Goal: Task Accomplishment & Management: Use online tool/utility

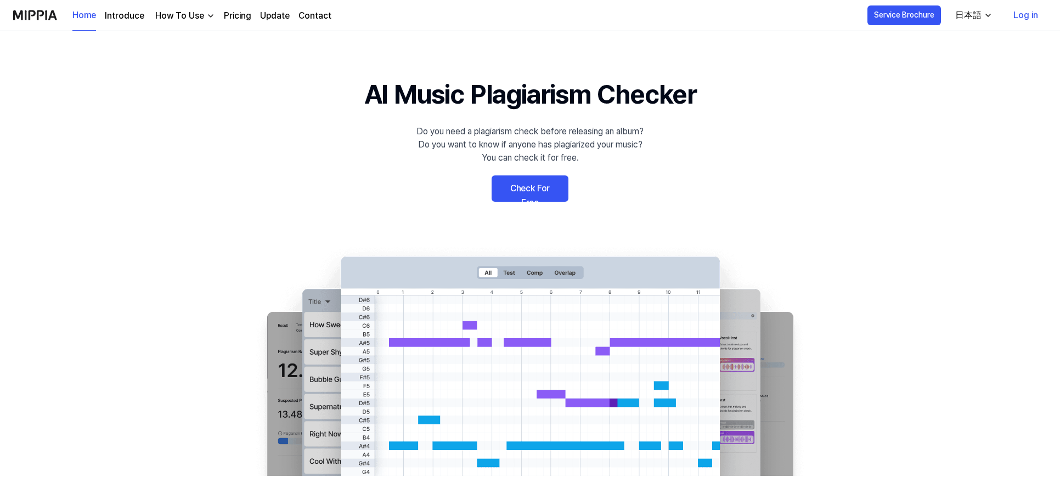
click at [1001, 29] on div "Service Brochure 日本語 Log in" at bounding box center [957, 15] width 179 height 31
click at [1022, 17] on link "Log in" at bounding box center [1026, 15] width 42 height 31
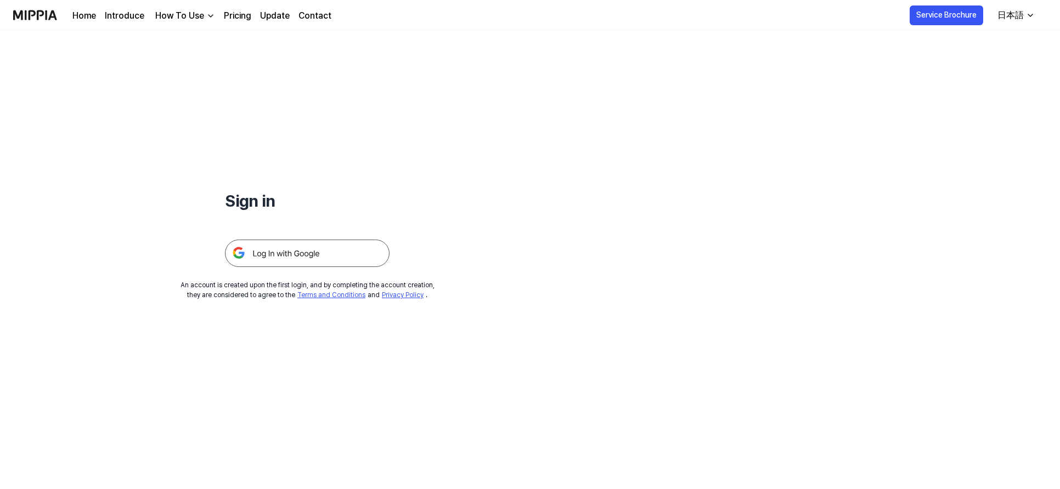
click at [305, 254] on img at bounding box center [307, 253] width 165 height 27
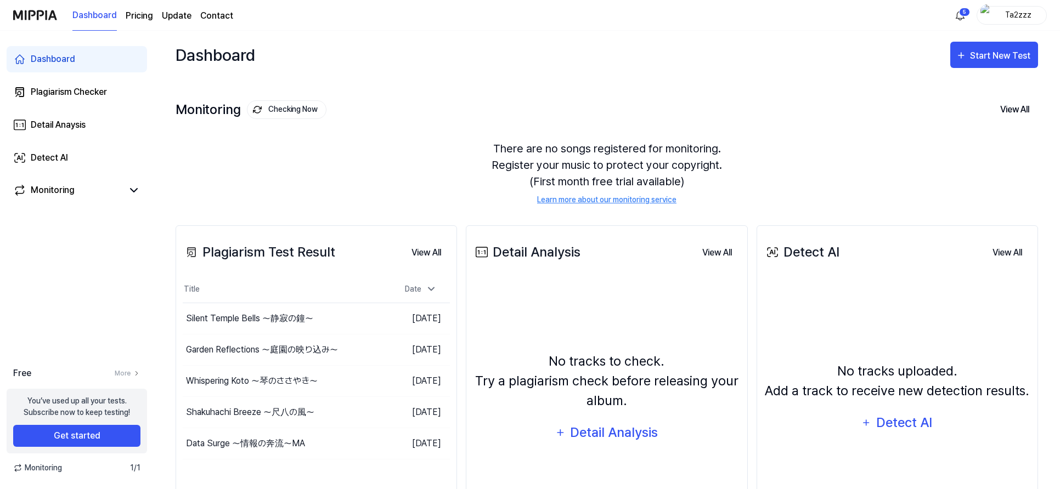
scroll to position [1, 0]
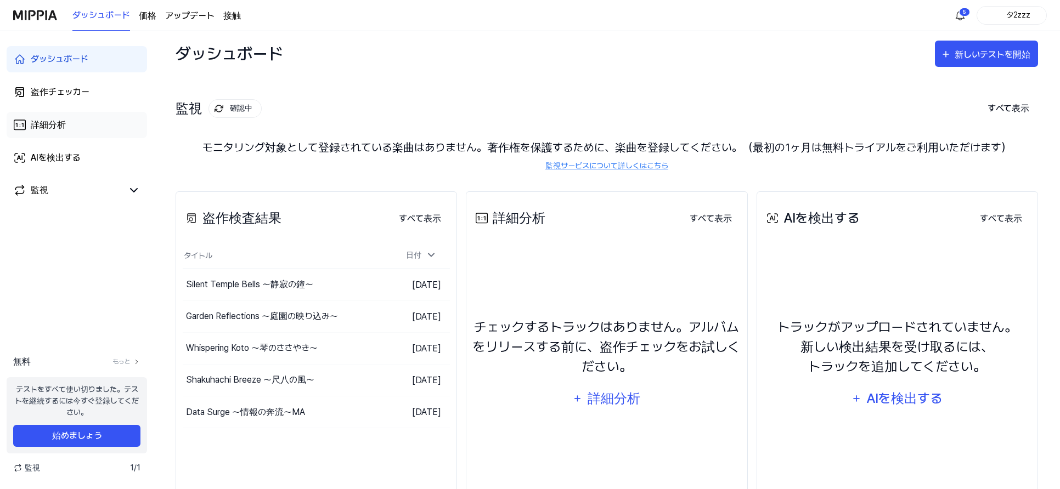
click at [86, 123] on link "詳細分析" at bounding box center [77, 125] width 140 height 26
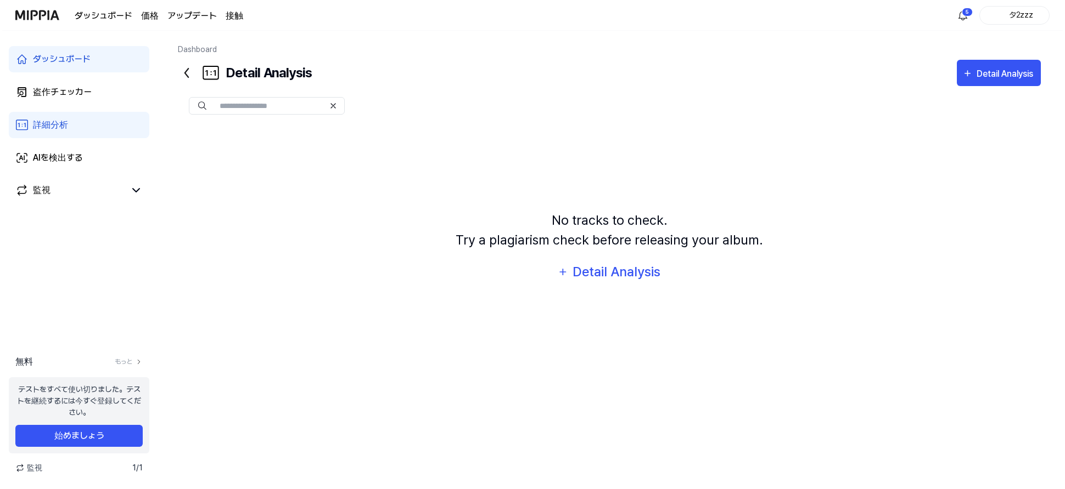
scroll to position [0, 0]
click at [68, 88] on font "盗作チェッカー" at bounding box center [60, 92] width 59 height 10
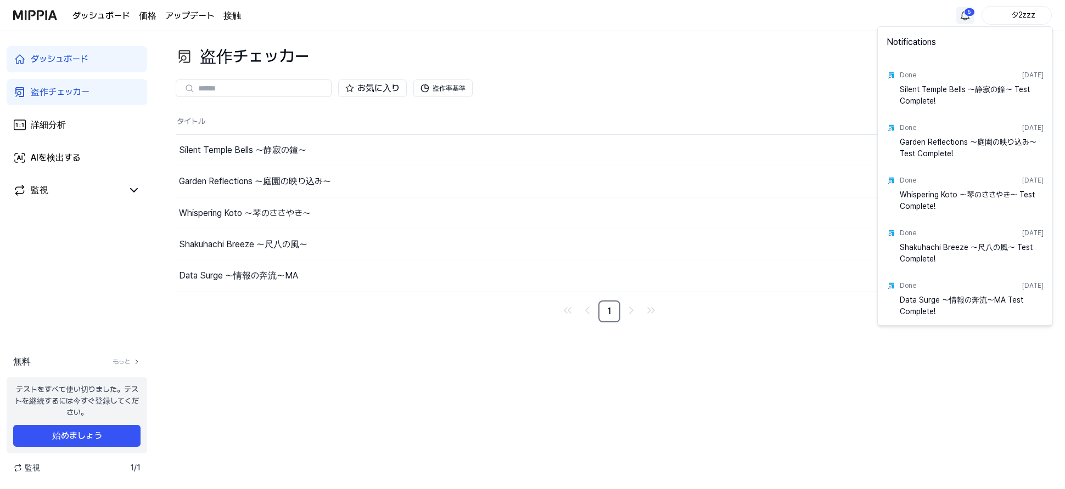
click at [973, 18] on html "ダッシュボード 価格 アップデート 接触 5 タ2zzz ダッシュボード 盗作チェッカー 詳細分析 AIを検出する 監視 無料 もっと テストをすべて使い切り…" at bounding box center [532, 244] width 1065 height 489
click at [973, 18] on html "ダッシュボード 価格 アップデート 接触 タ2zzz ダッシュボード 盗作チェッカー 詳細分析 AIを検出する 監視 無料 もっと テストをすべて使い切りまし…" at bounding box center [532, 244] width 1065 height 489
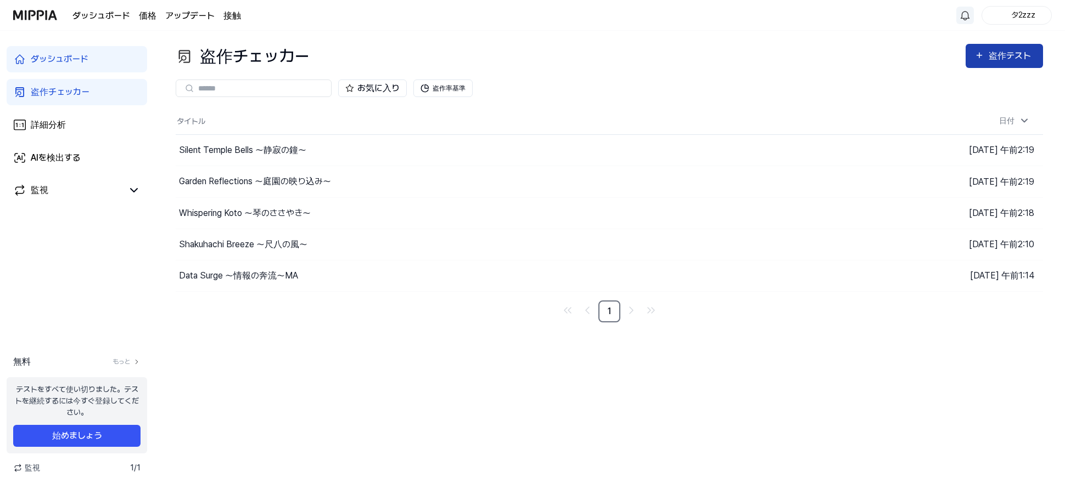
click at [1011, 59] on font "盗作テスト" at bounding box center [1009, 55] width 42 height 10
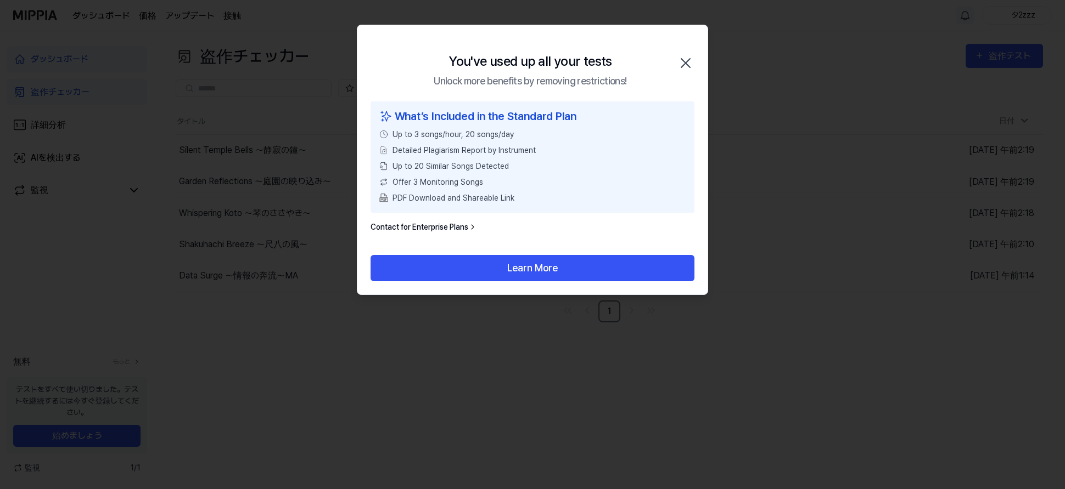
drag, startPoint x: 680, startPoint y: 65, endPoint x: 582, endPoint y: 63, distance: 98.3
click at [679, 65] on icon "button" at bounding box center [686, 63] width 18 height 18
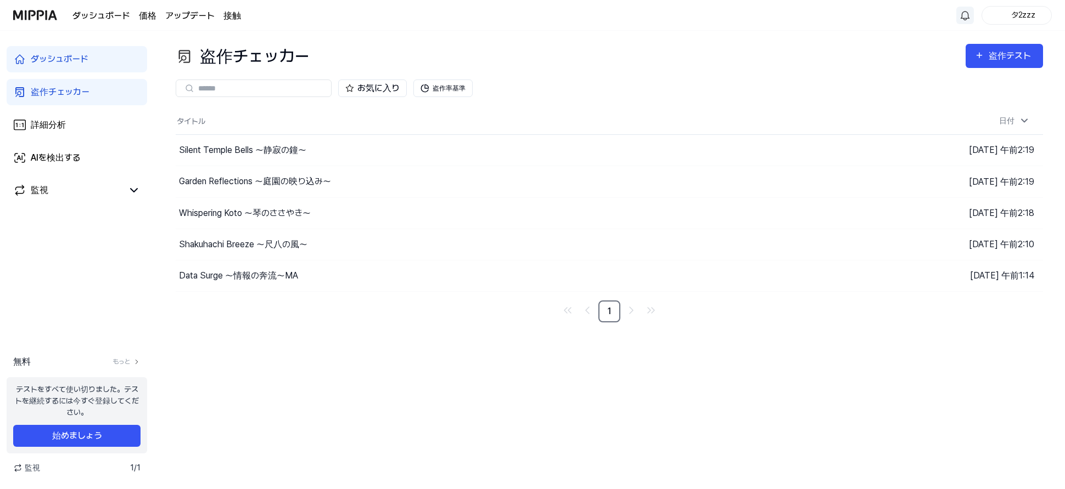
click at [97, 67] on link "ダッシュボード" at bounding box center [77, 59] width 140 height 26
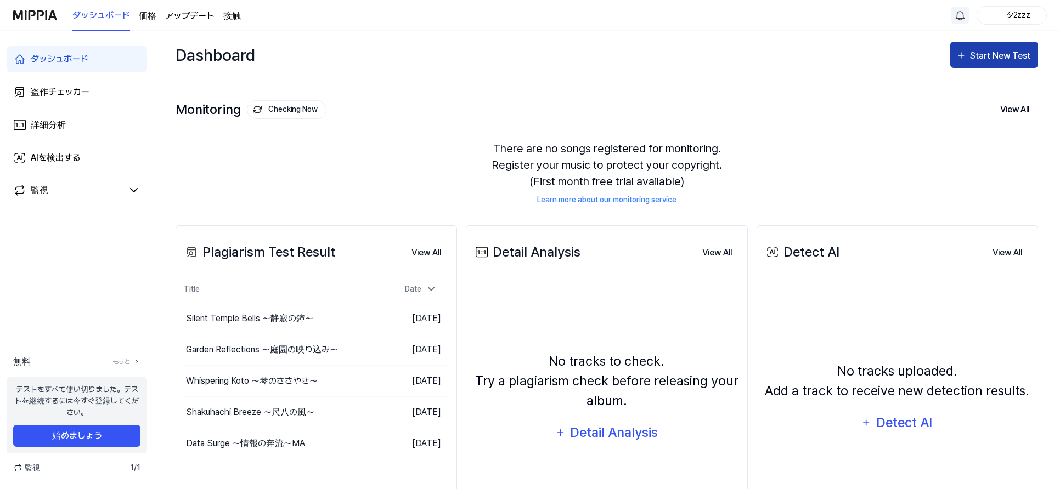
click at [997, 51] on div "Start New Test" at bounding box center [1001, 56] width 63 height 14
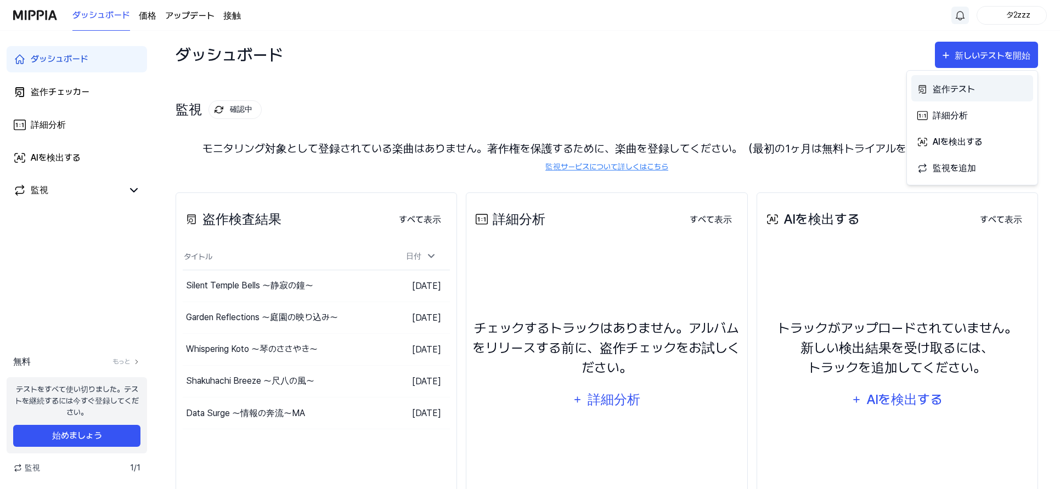
click at [961, 88] on font "盗作テスト" at bounding box center [954, 89] width 42 height 10
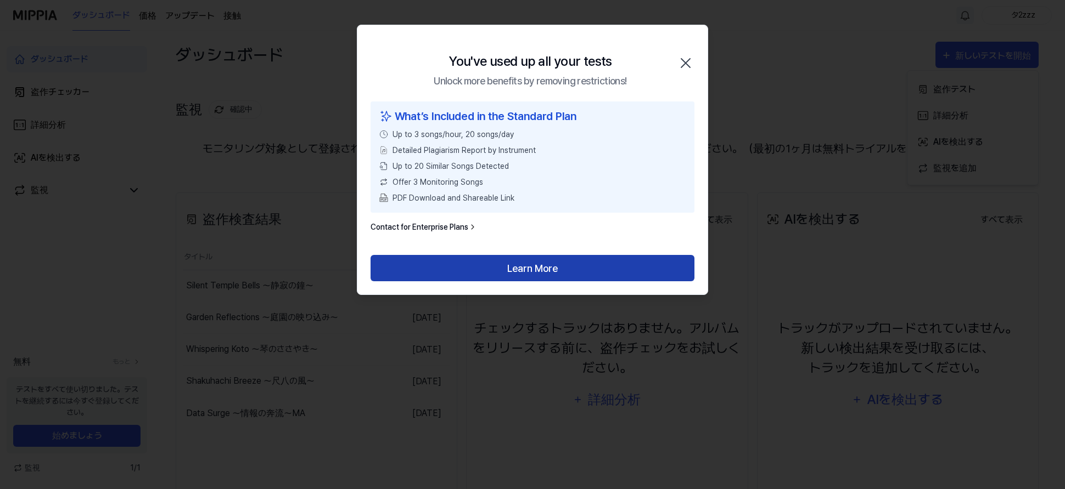
click at [598, 274] on button "Learn More" at bounding box center [532, 268] width 324 height 26
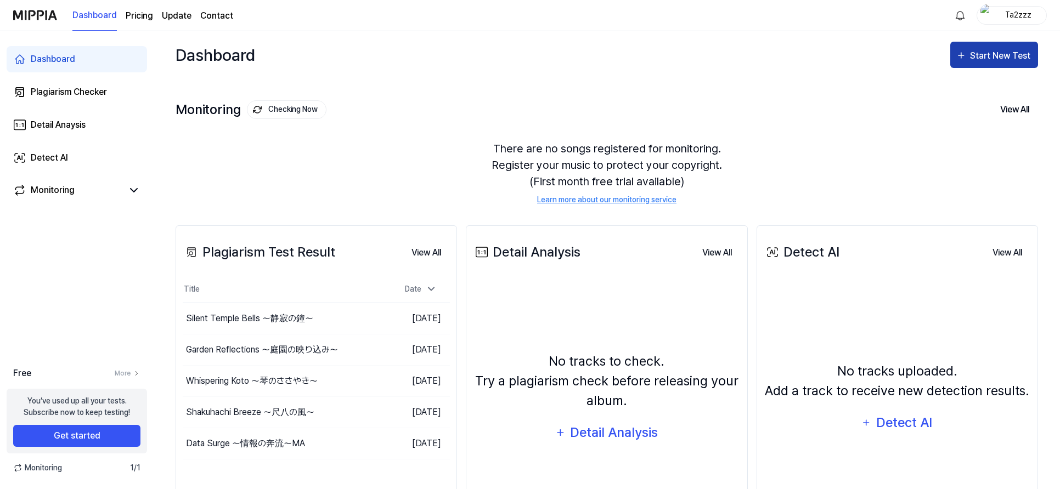
click at [1014, 62] on div "Start New Test" at bounding box center [1001, 56] width 63 height 14
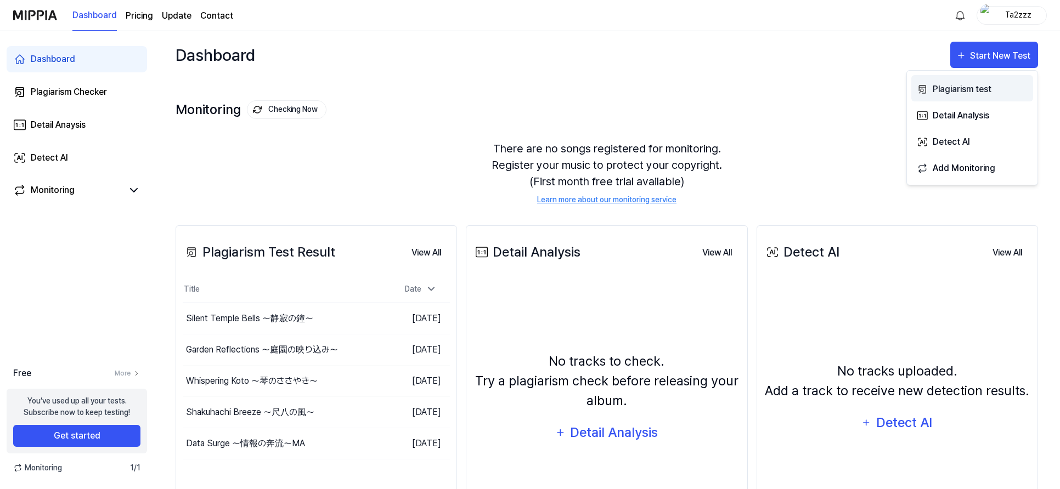
click at [970, 91] on div "Plagiarism test" at bounding box center [980, 89] width 95 height 14
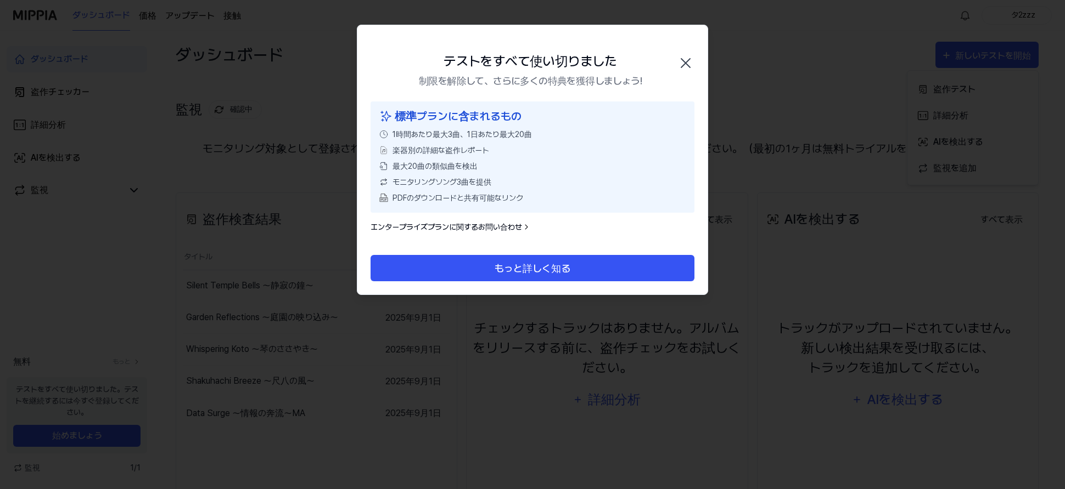
click at [687, 63] on icon "button" at bounding box center [686, 63] width 18 height 18
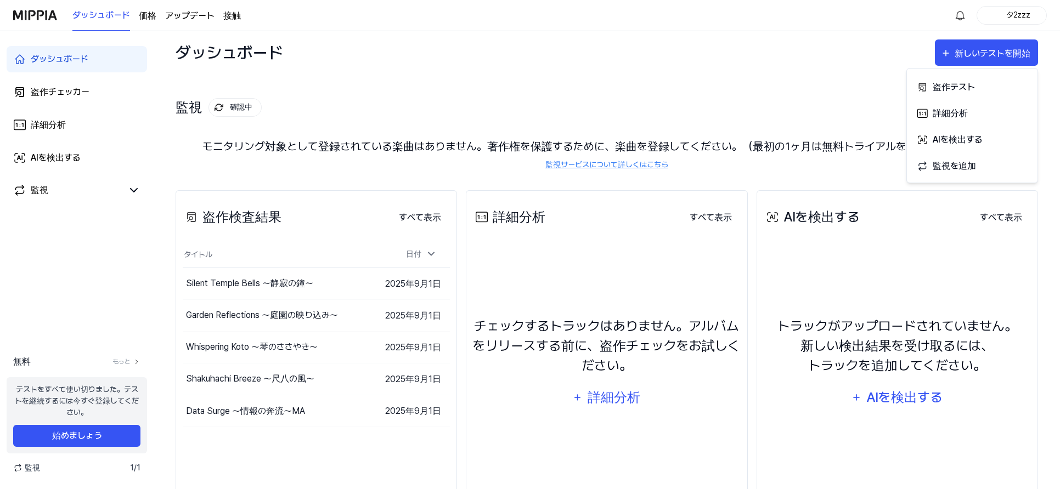
scroll to position [3, 0]
click at [125, 362] on font "もっと" at bounding box center [121, 362] width 18 height 8
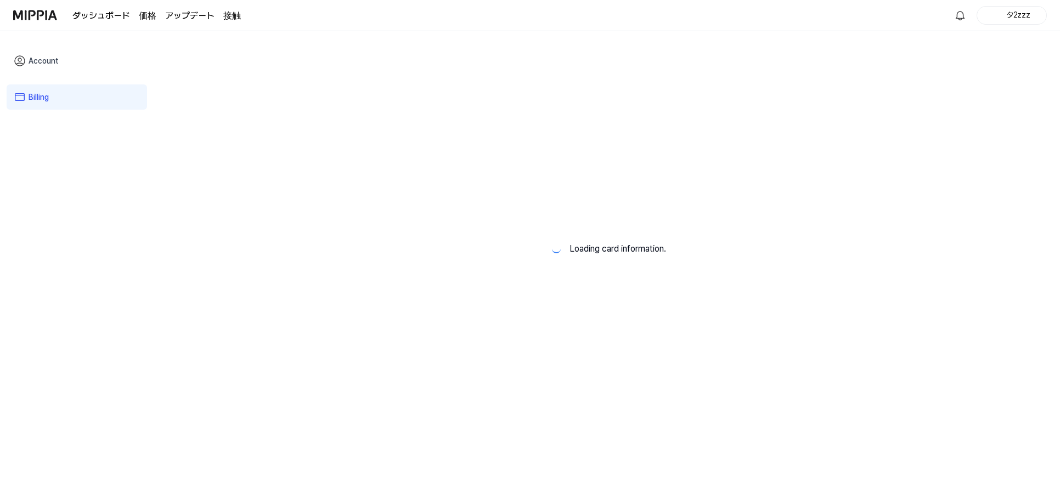
scroll to position [0, 0]
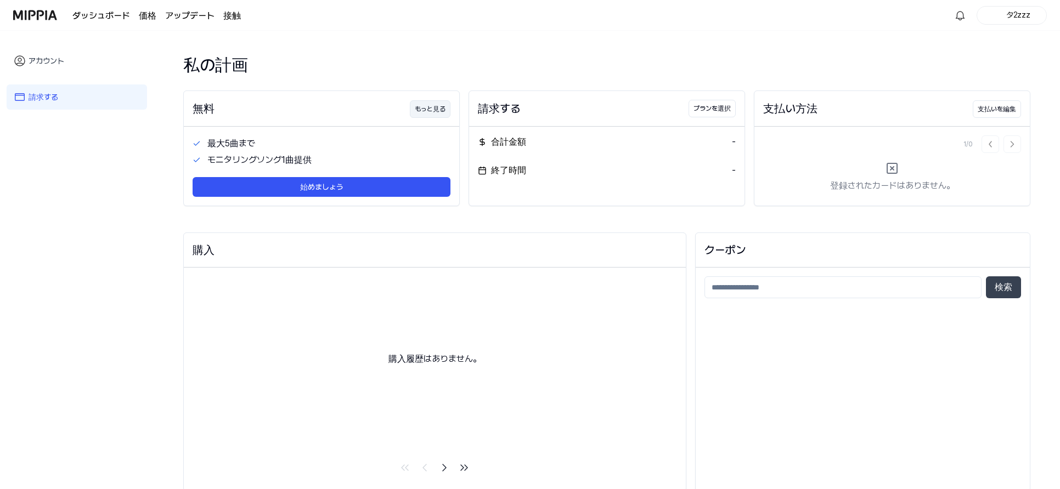
click at [436, 109] on font "もっと見る" at bounding box center [430, 109] width 31 height 8
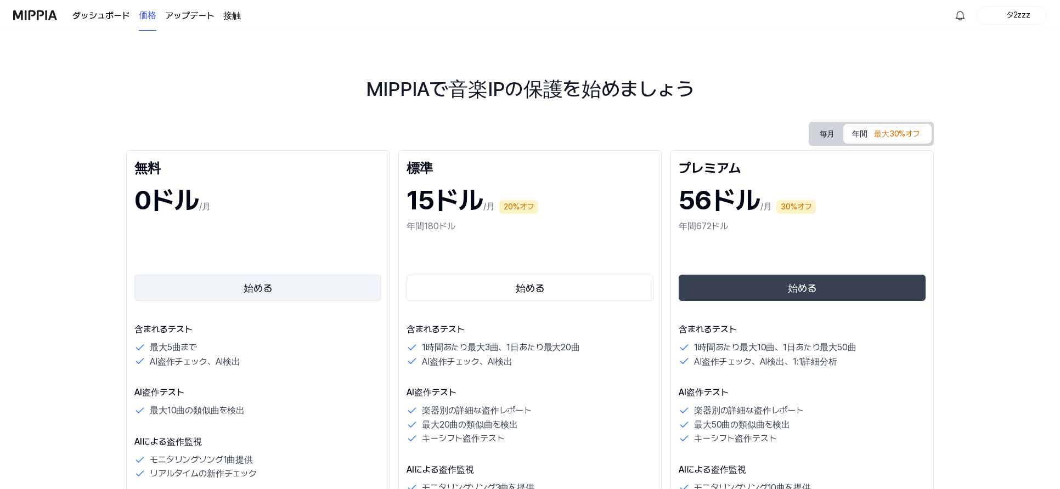
click at [265, 290] on font "始める" at bounding box center [258, 289] width 29 height 12
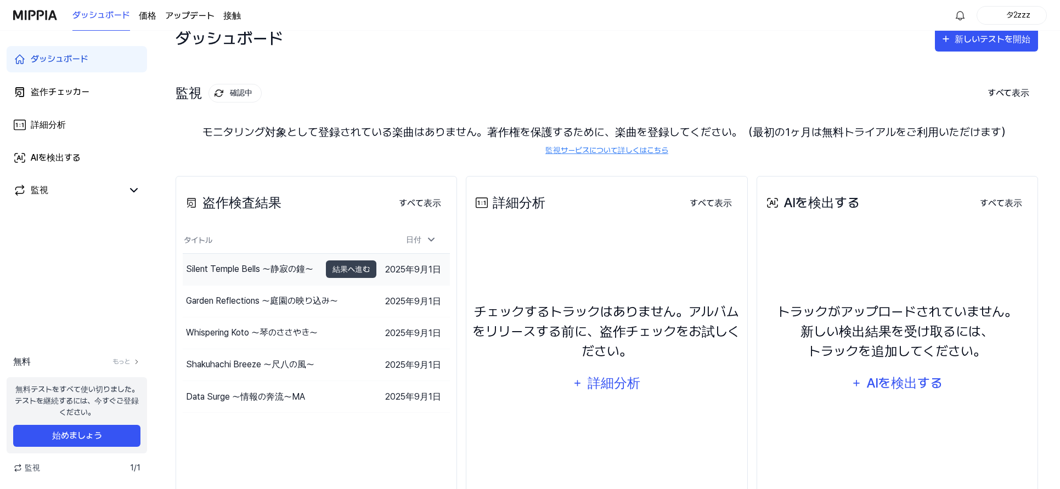
scroll to position [20, 0]
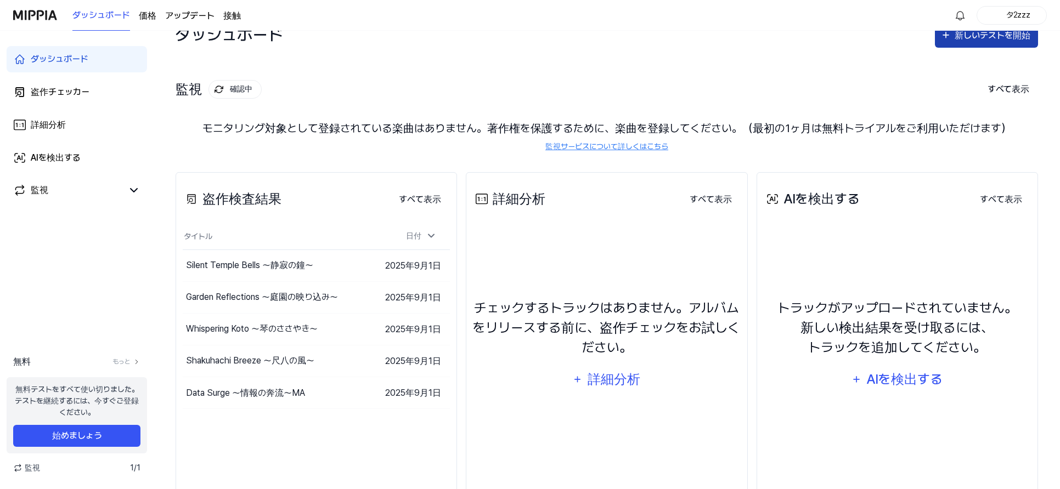
click at [961, 47] on button "新しいテストを開始" at bounding box center [986, 34] width 103 height 26
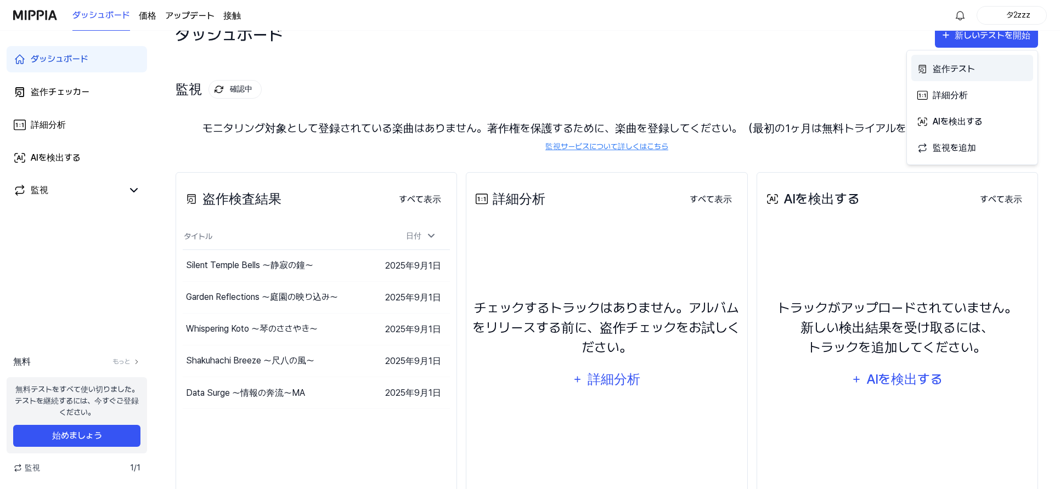
click at [960, 64] on font "盗作テスト" at bounding box center [954, 69] width 42 height 10
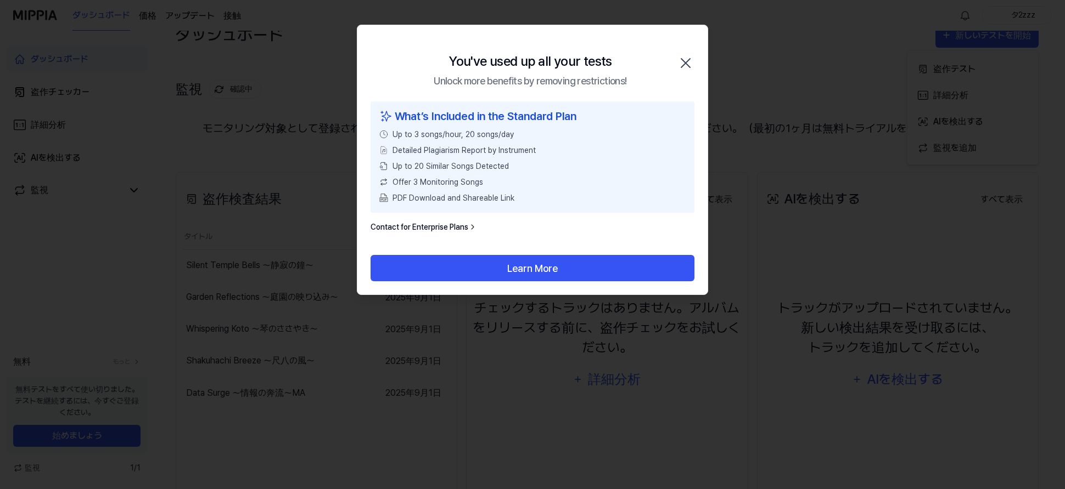
click at [680, 63] on icon "button" at bounding box center [686, 63] width 18 height 18
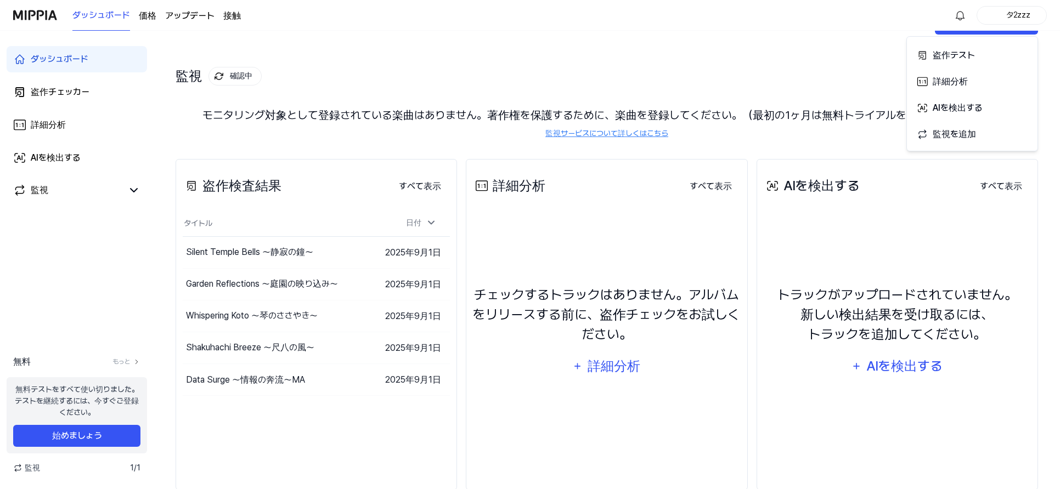
scroll to position [36, 0]
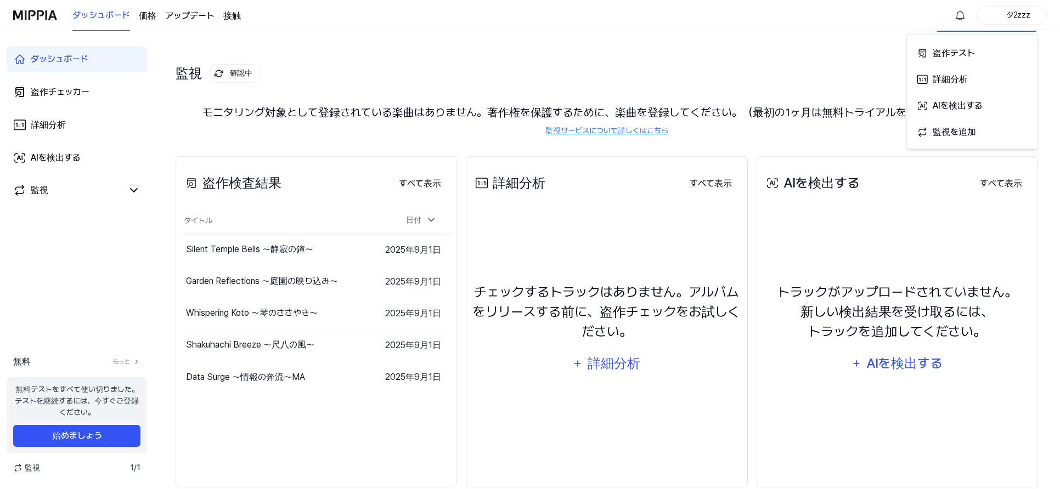
click at [297, 77] on div "監視 確認中 すべて表示" at bounding box center [607, 74] width 863 height 18
click at [583, 130] on font "監視サービスについて詳しくはこちら" at bounding box center [606, 130] width 123 height 9
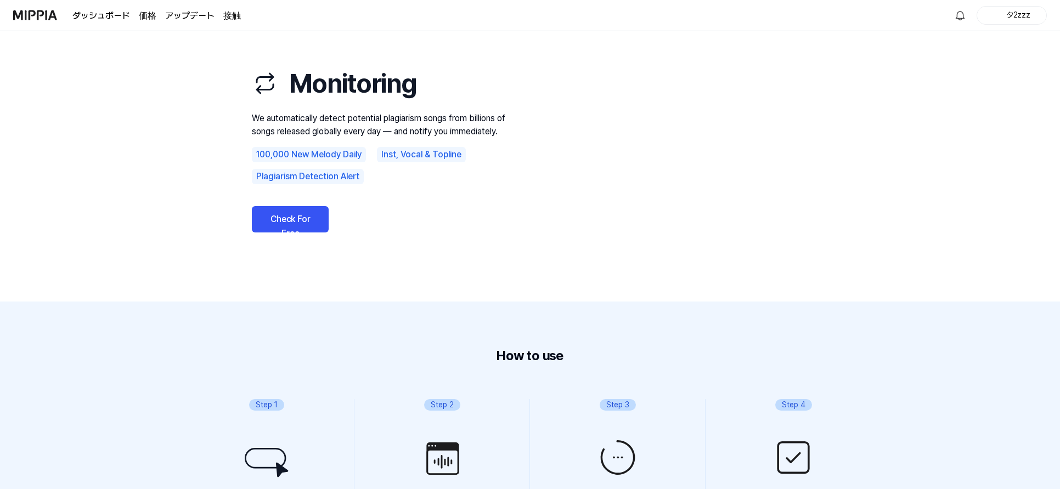
scroll to position [0, 0]
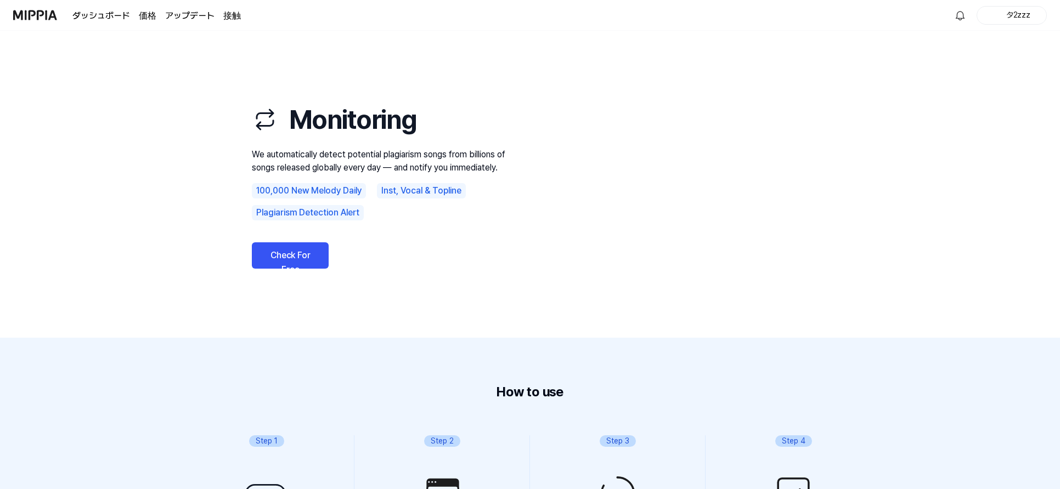
scroll to position [36, 0]
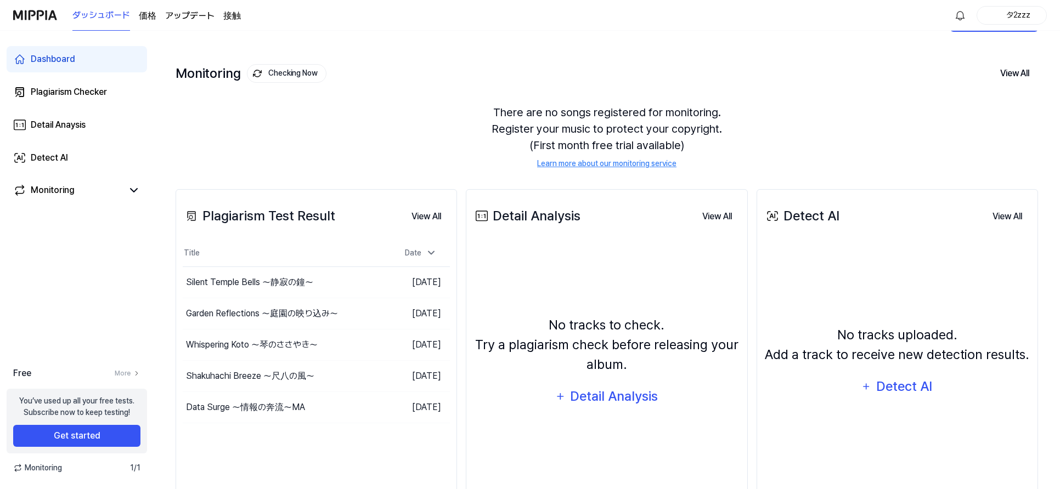
click at [148, 12] on font "価格" at bounding box center [148, 15] width 18 height 10
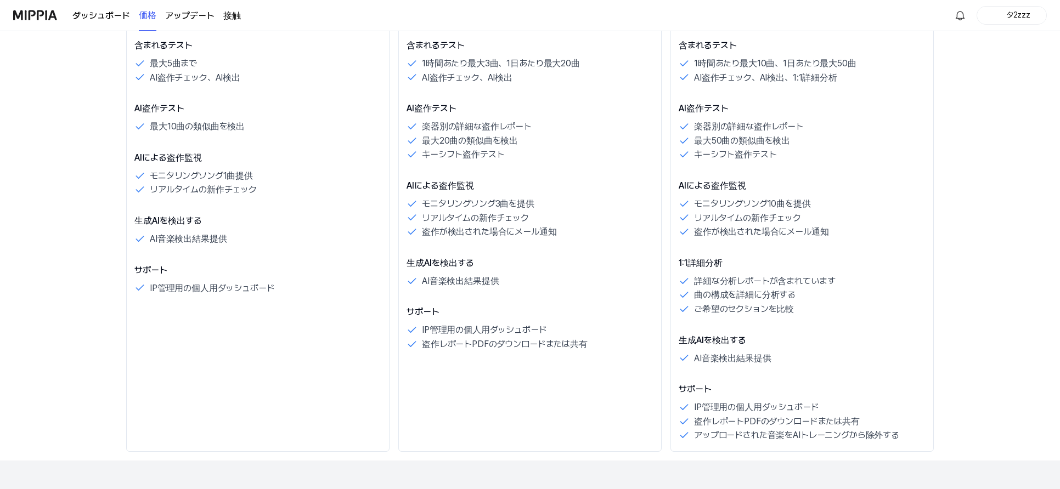
scroll to position [0, 0]
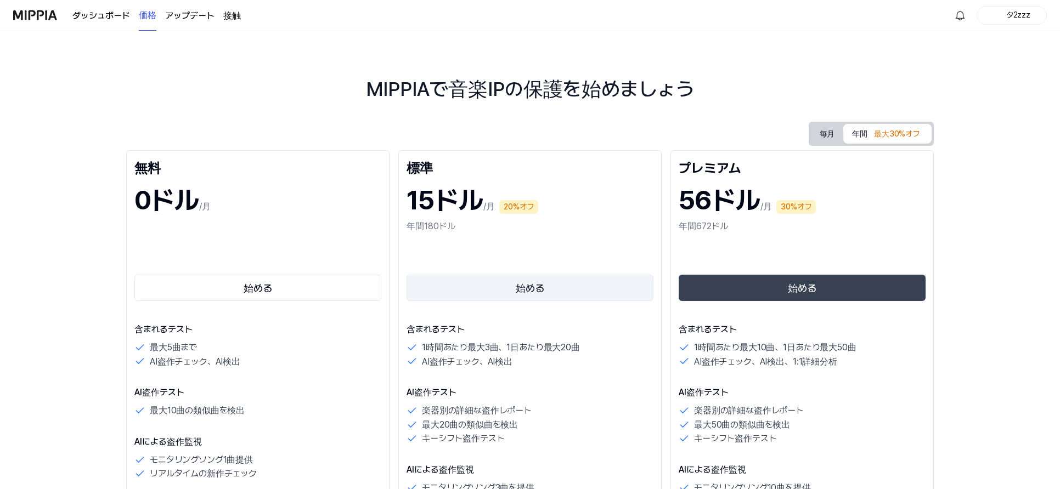
click at [542, 288] on font "始める" at bounding box center [530, 289] width 29 height 12
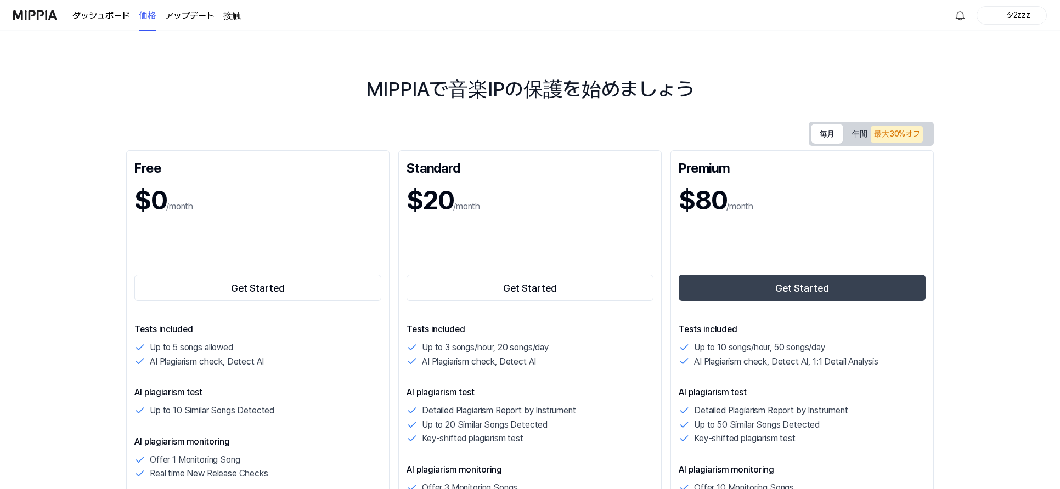
click at [834, 133] on font "毎月" at bounding box center [827, 134] width 15 height 9
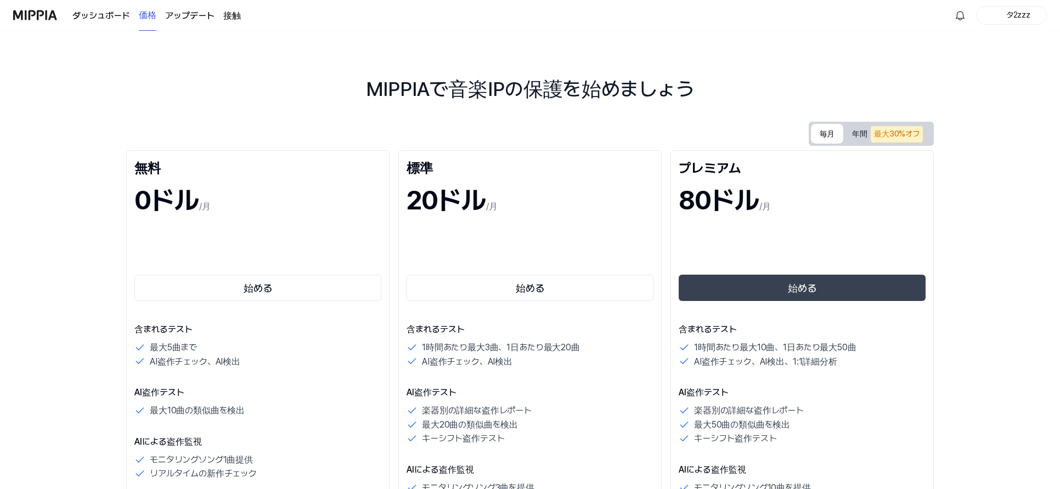
click at [901, 138] on font "最大30%オフ" at bounding box center [897, 134] width 46 height 9
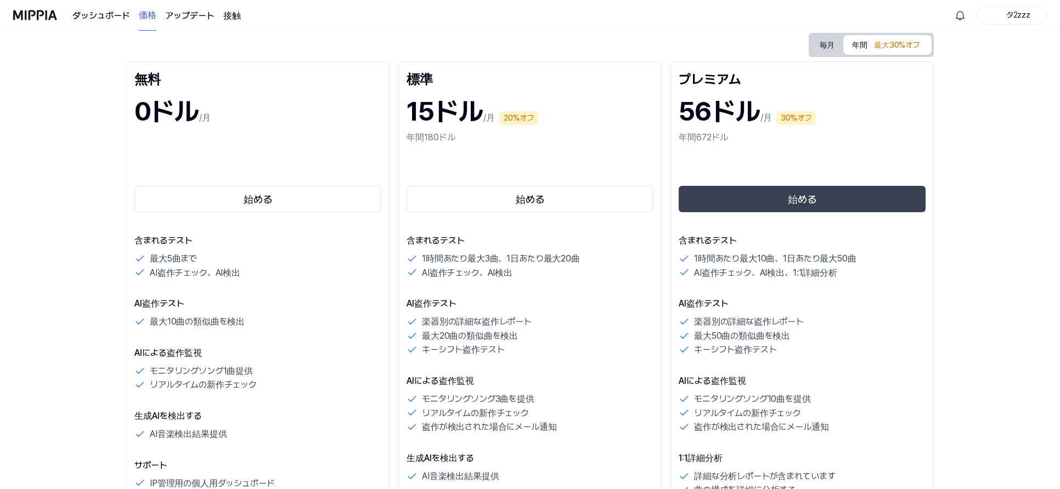
scroll to position [87, 0]
